Goal: Information Seeking & Learning: Find specific fact

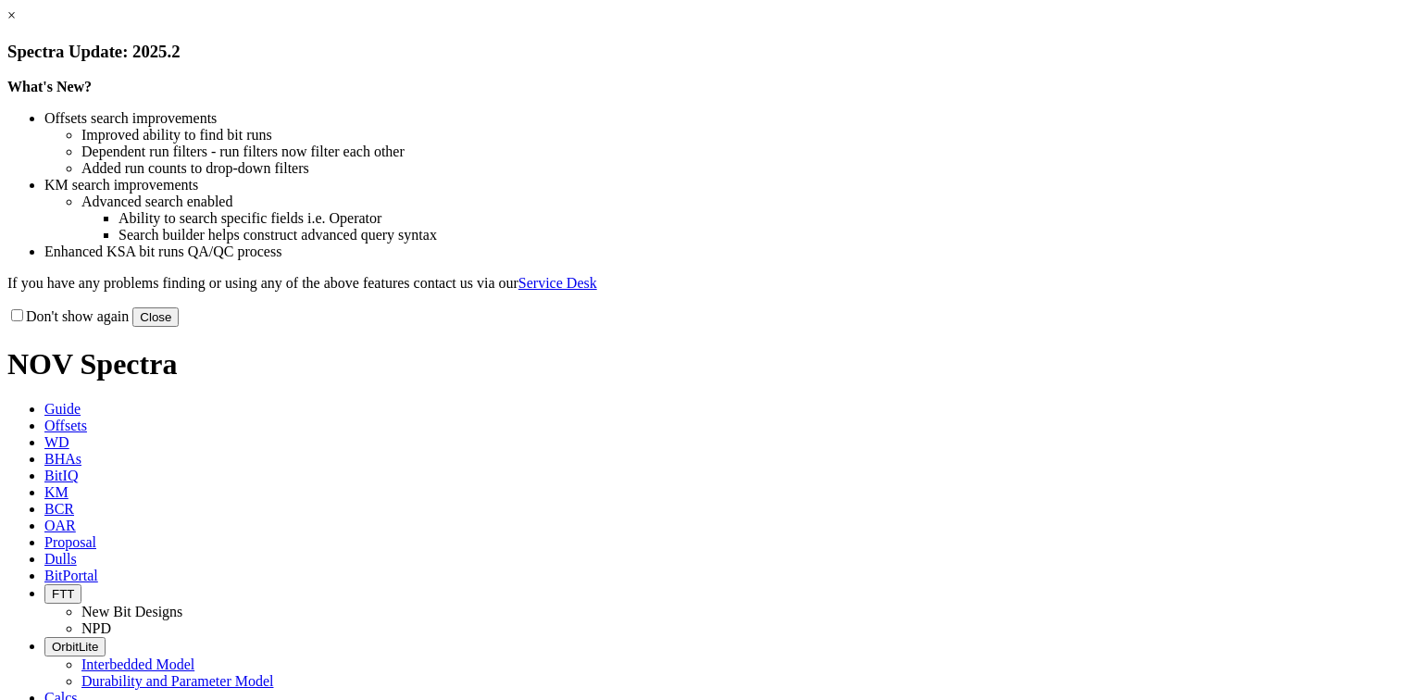
click at [1077, 62] on h3 "Spectra Update: 2025.2" at bounding box center [710, 52] width 1407 height 20
click at [16, 23] on link "×" at bounding box center [11, 15] width 8 height 16
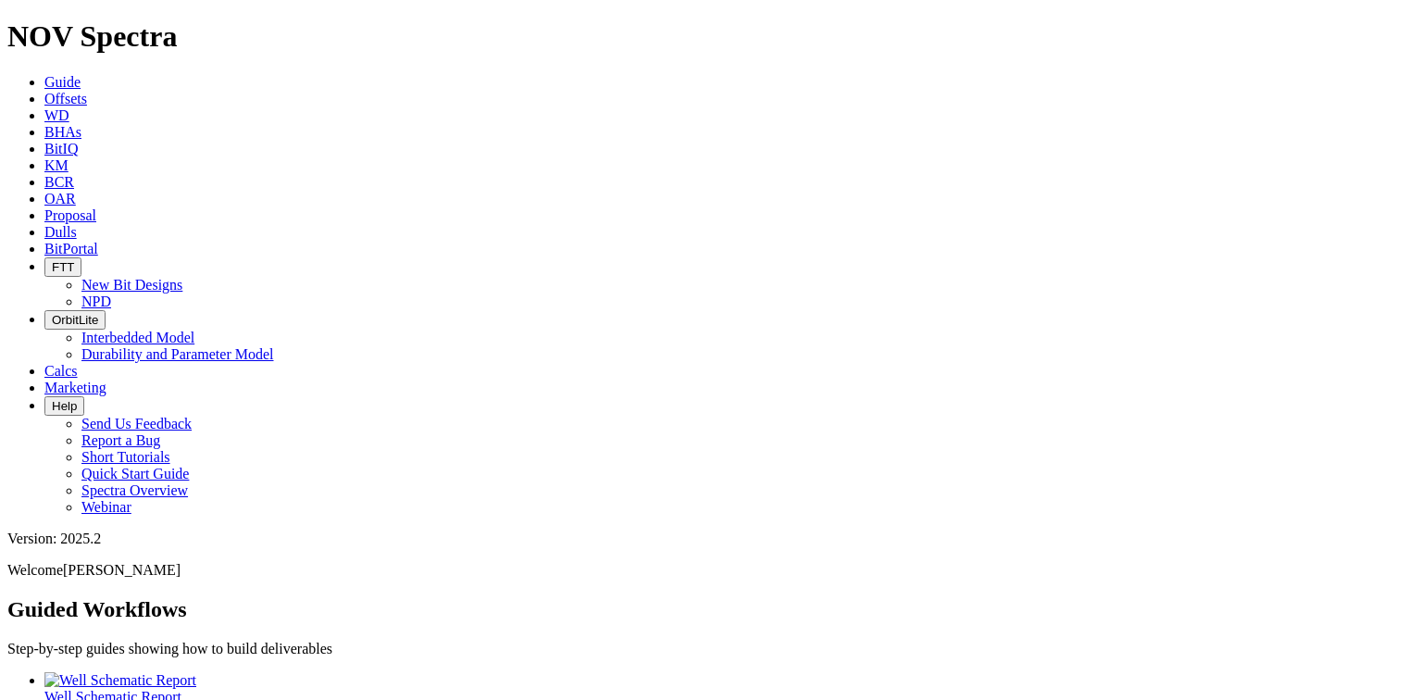
click at [68, 157] on link "KM" at bounding box center [56, 165] width 24 height 16
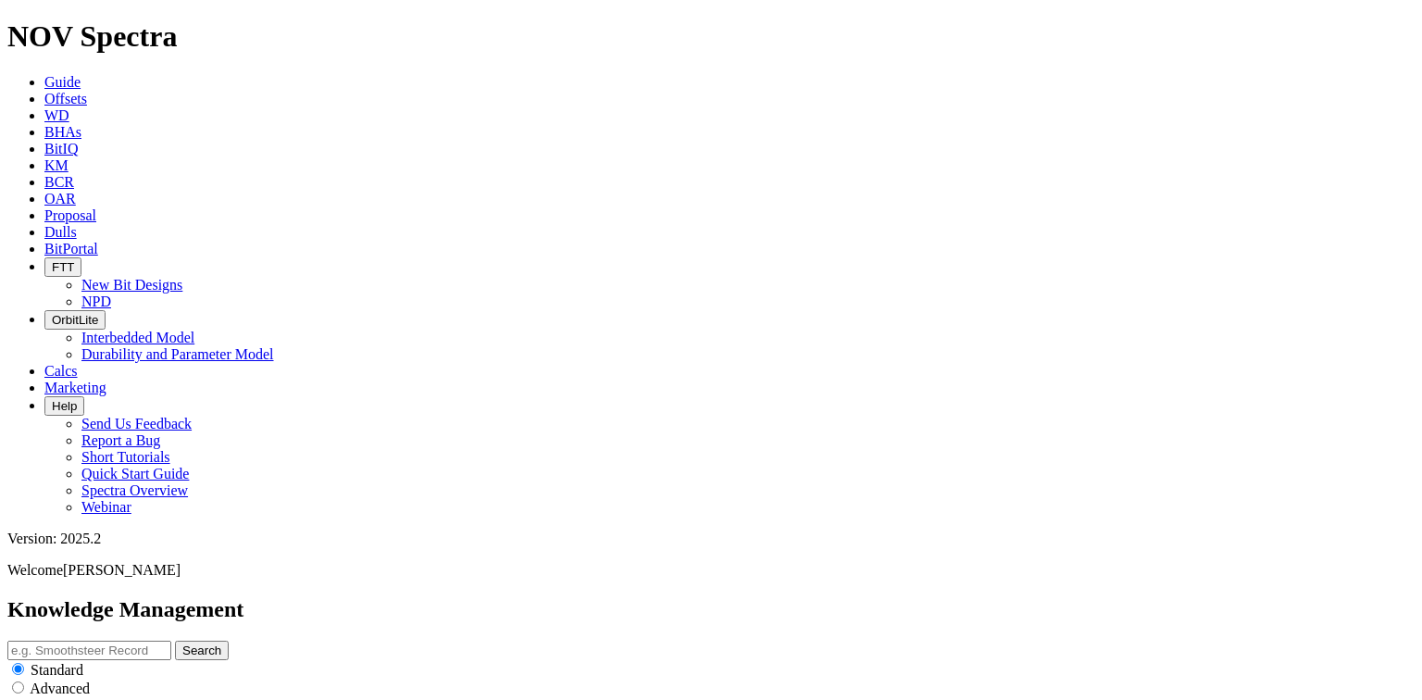
click at [171, 640] on input "text" at bounding box center [89, 649] width 164 height 19
click at [904, 640] on form "17.5 DLR Search" at bounding box center [710, 649] width 1407 height 19
click at [171, 640] on input "17.5 DLR" at bounding box center [89, 649] width 164 height 19
drag, startPoint x: 474, startPoint y: 95, endPoint x: 477, endPoint y: 114, distance: 18.7
click at [171, 640] on input "17.5 DLR" at bounding box center [89, 649] width 164 height 19
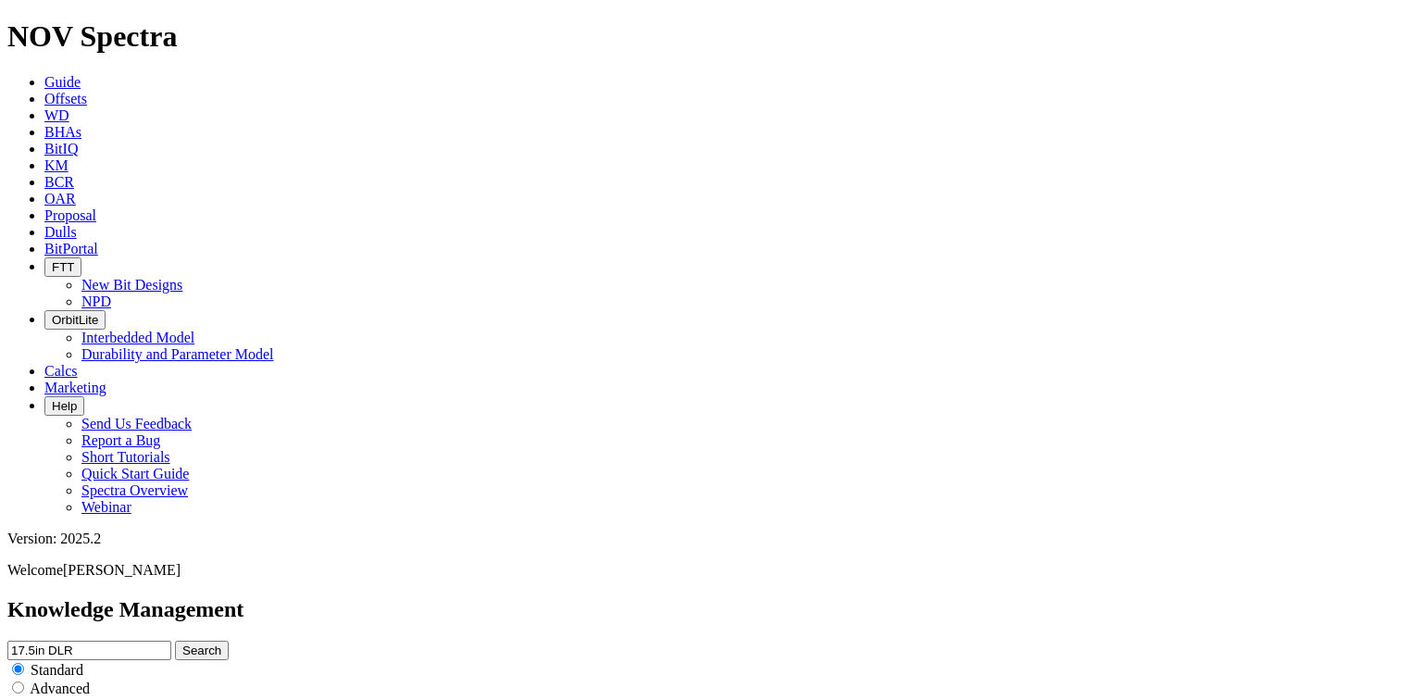
drag, startPoint x: 566, startPoint y: 107, endPoint x: 500, endPoint y: 100, distance: 67.0
click at [171, 640] on input "17.5in DLR" at bounding box center [89, 649] width 164 height 19
type input "17.5in DogLeg Reamer"
click at [175, 640] on button "Search" at bounding box center [202, 649] width 54 height 19
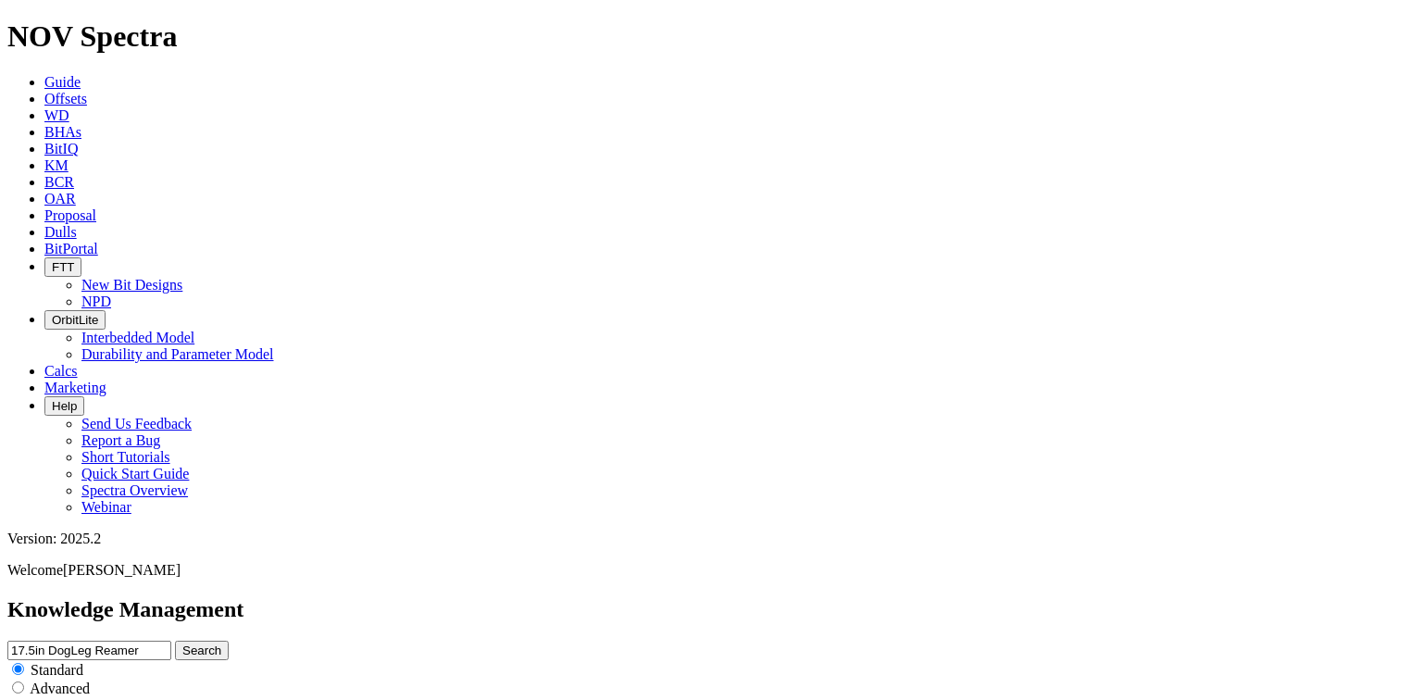
click at [171, 640] on input "17.5in DogLeg Reamer" at bounding box center [89, 649] width 164 height 19
drag, startPoint x: 492, startPoint y: 104, endPoint x: 478, endPoint y: 99, distance: 15.5
click at [171, 640] on input "17.5in DogLeg Reamer" at bounding box center [89, 649] width 164 height 19
type input "17.5"DogLeg Reamer"
click at [175, 640] on button "Search" at bounding box center [202, 649] width 54 height 19
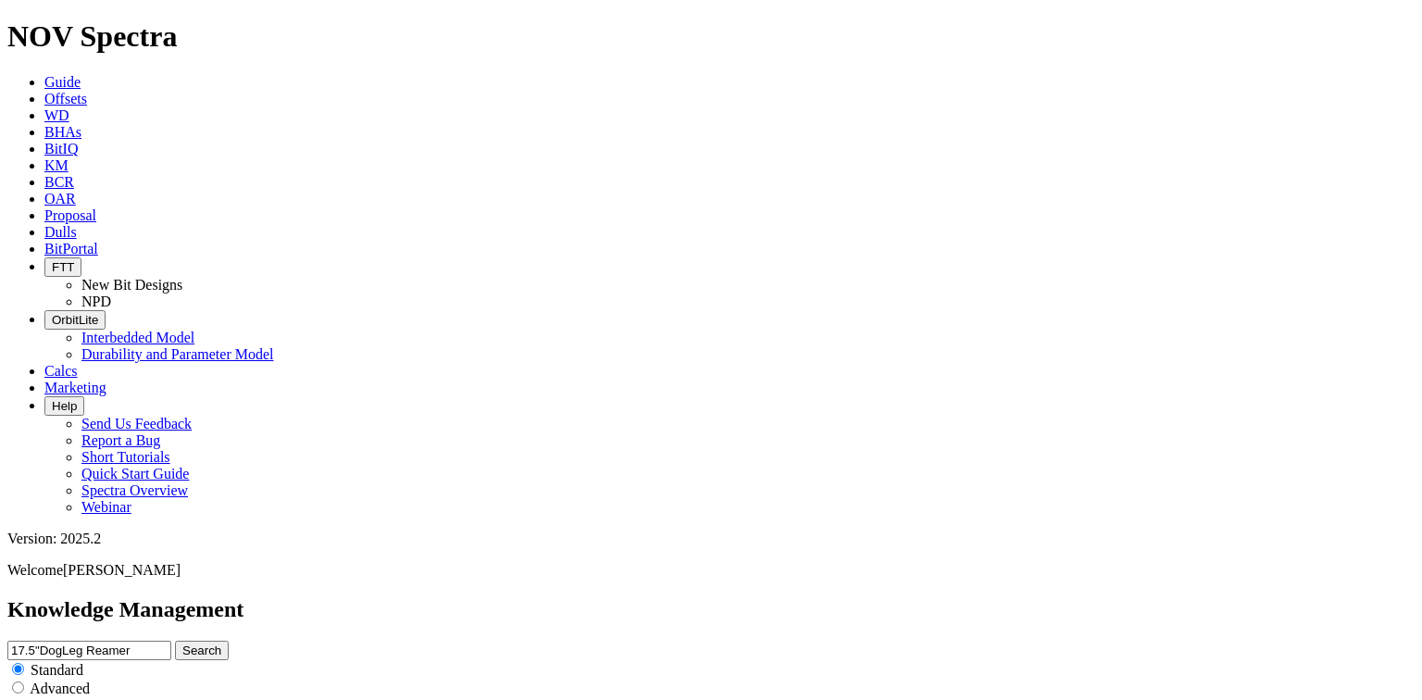
click at [171, 640] on input "17.5"DogLeg Reamer" at bounding box center [89, 649] width 164 height 19
type input "17.5" DogLeg Reamer"
click at [175, 640] on button "Search" at bounding box center [202, 649] width 54 height 19
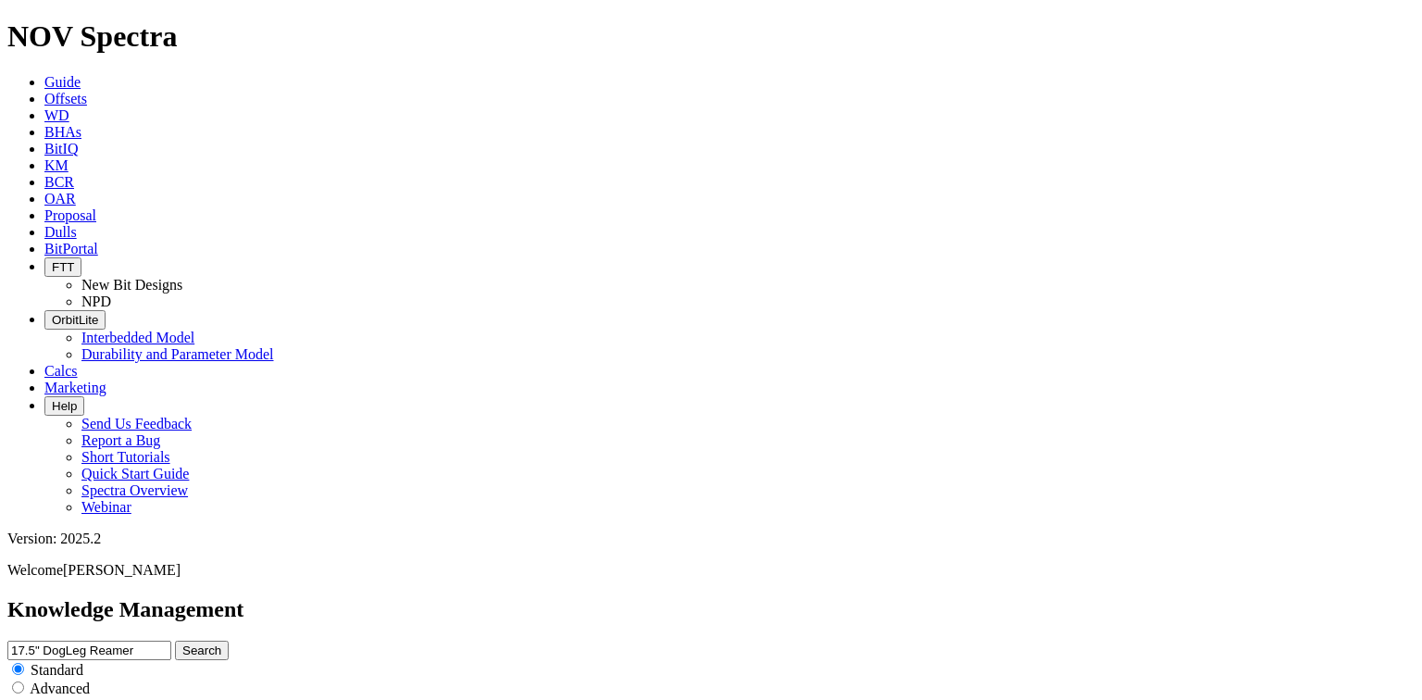
scroll to position [74, 0]
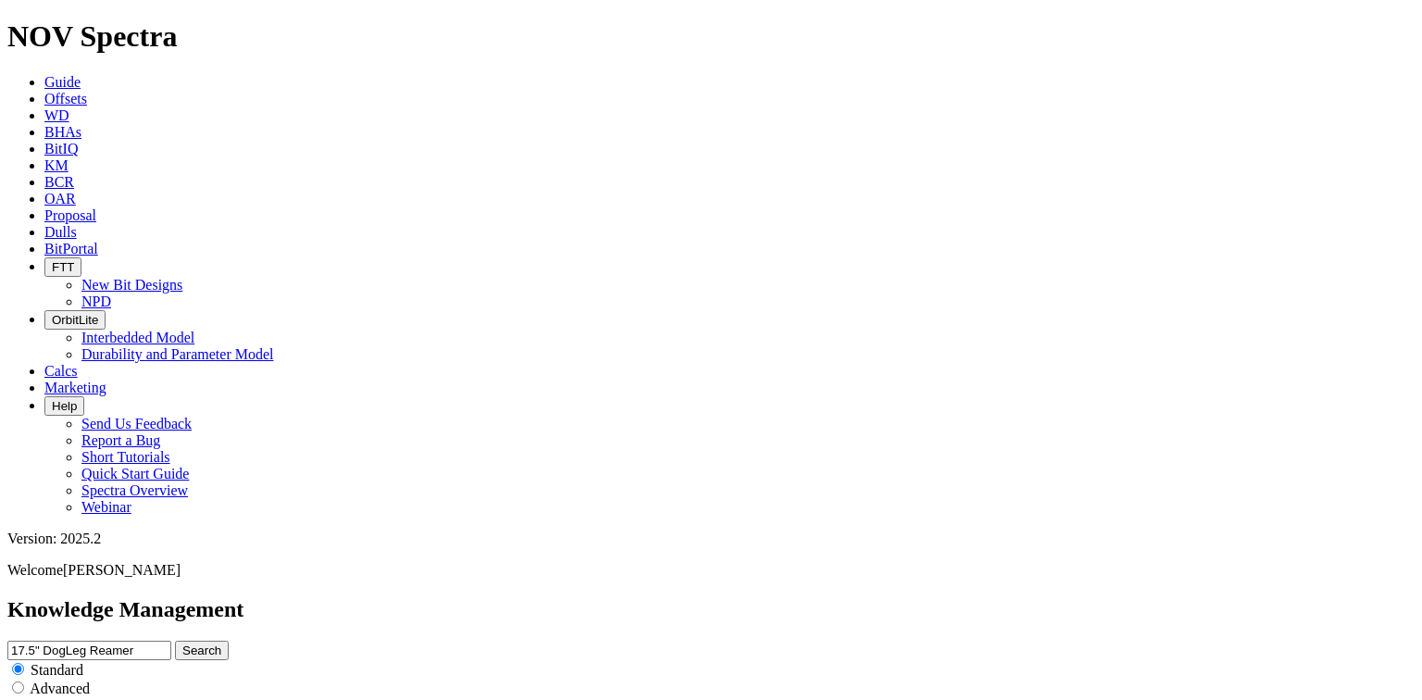
click at [171, 640] on input "17.5" DogLeg Reamer" at bounding box center [89, 649] width 164 height 19
click at [171, 640] on input "12.5" DogLeg Reamer" at bounding box center [89, 649] width 164 height 19
type input "12.25" DogLeg Reamer"
click at [229, 640] on button "Search" at bounding box center [202, 649] width 54 height 19
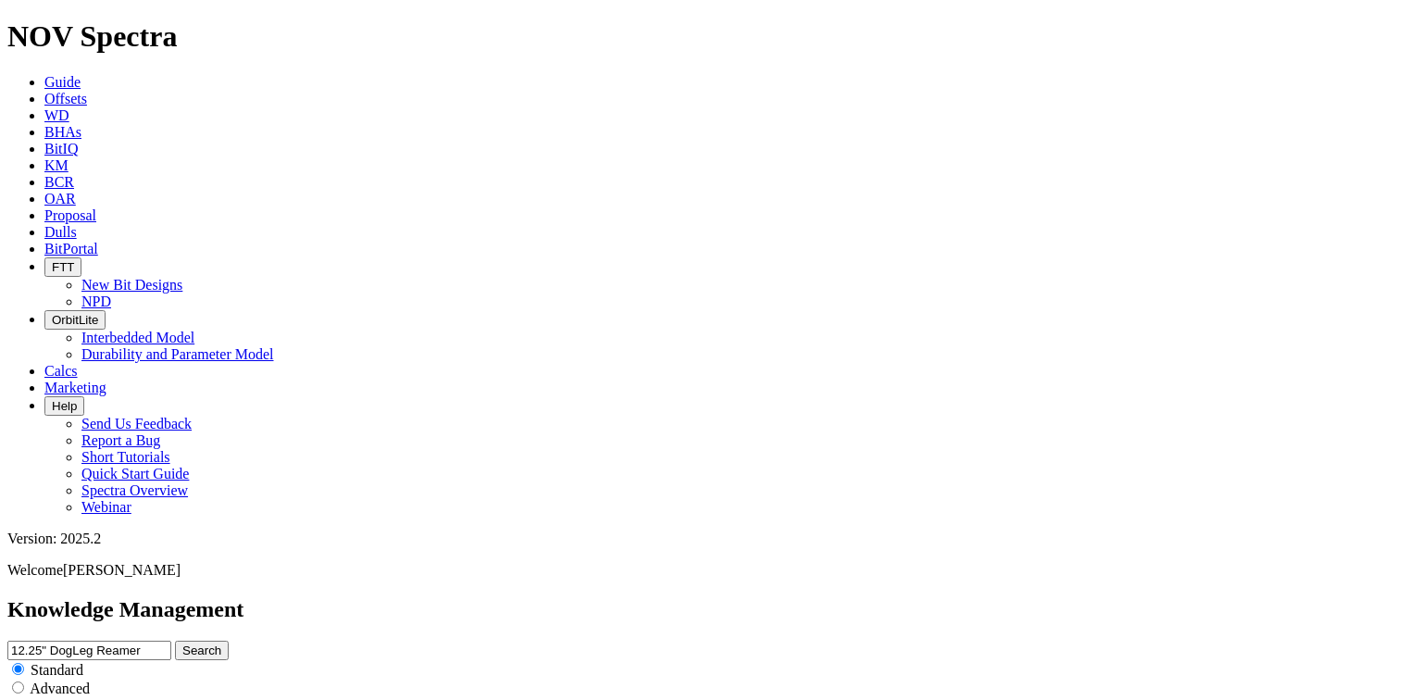
scroll to position [5245, 0]
